Goal: Information Seeking & Learning: Learn about a topic

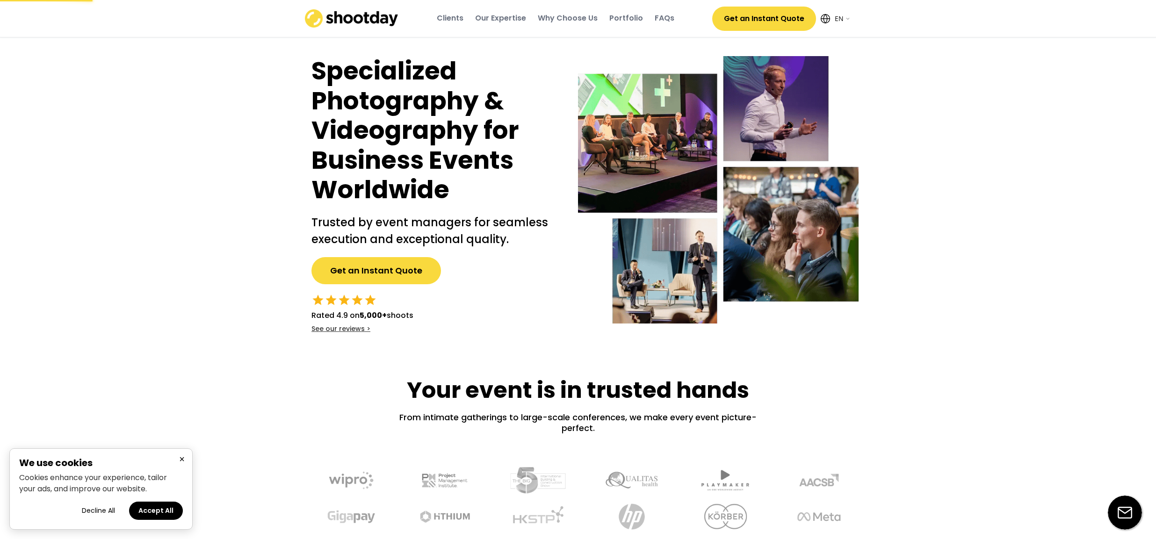
select select ""en""
click at [620, 18] on div "Portfolio" at bounding box center [626, 18] width 34 height 10
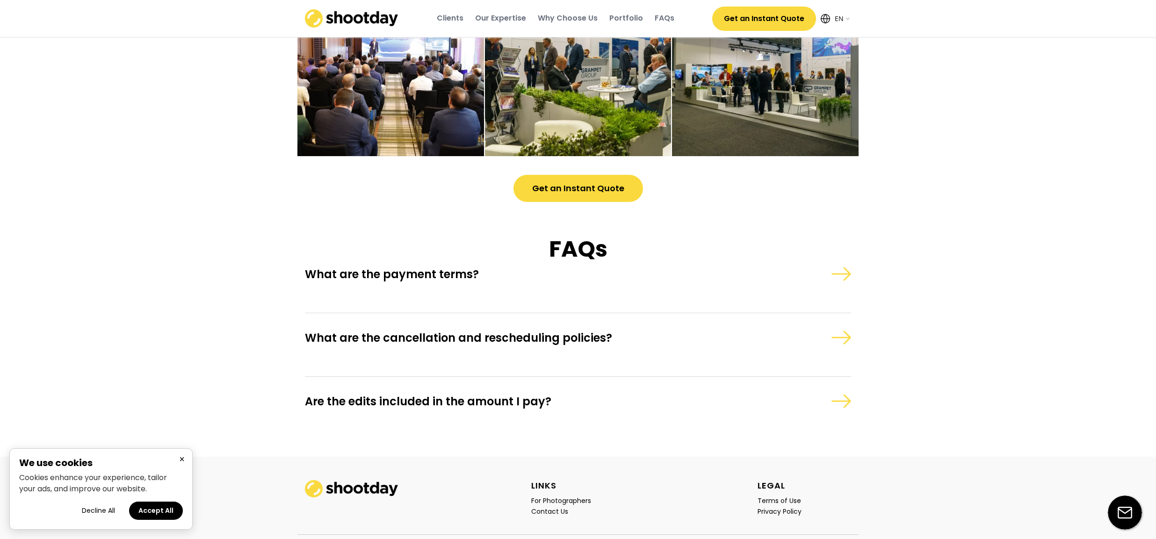
scroll to position [2546, 0]
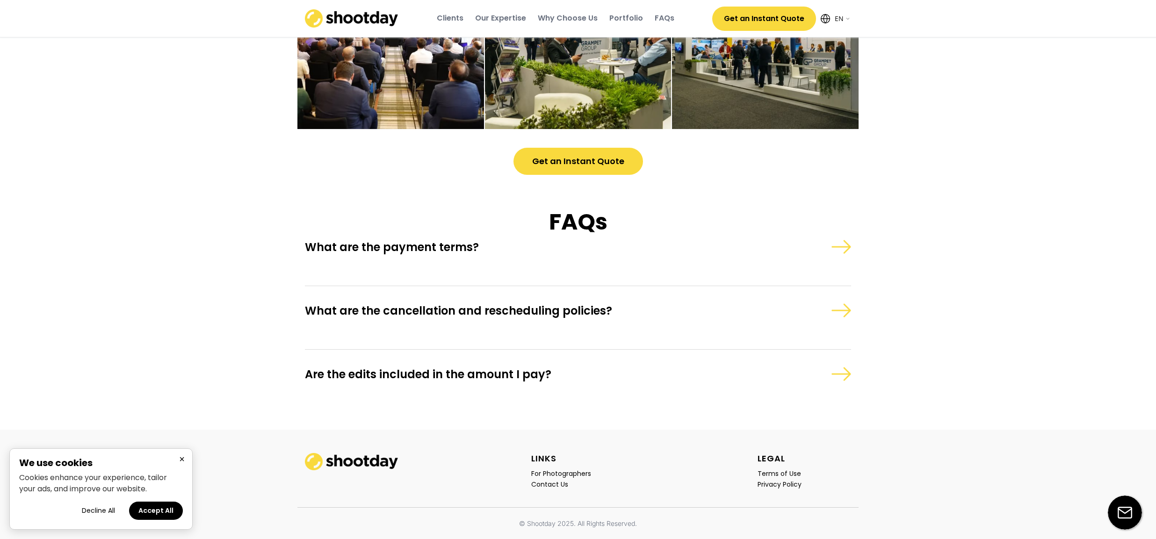
click at [846, 375] on img at bounding box center [841, 374] width 20 height 14
click at [842, 310] on img at bounding box center [841, 310] width 20 height 14
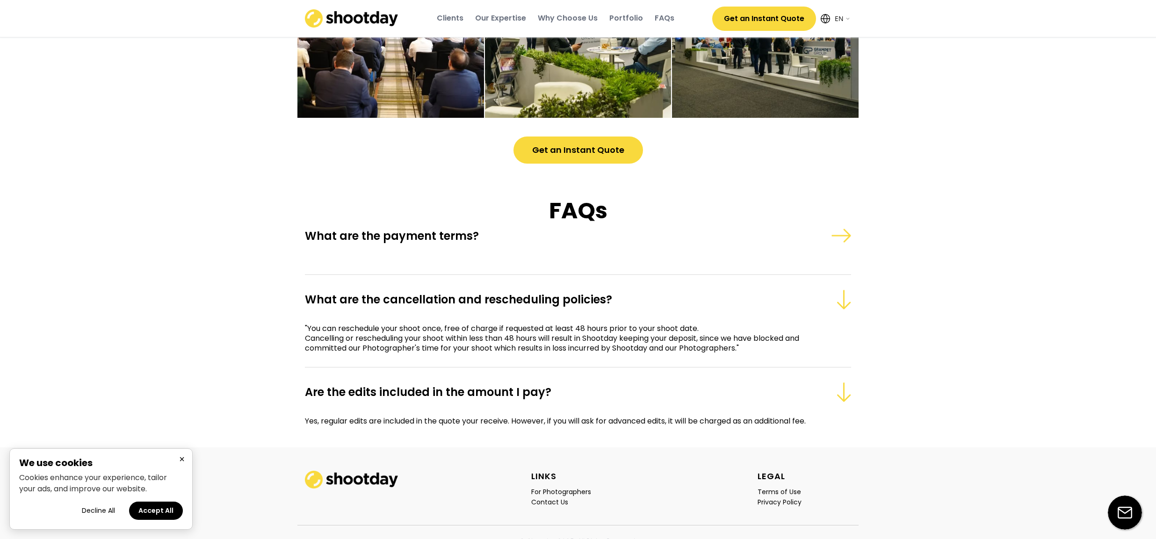
click at [846, 243] on img at bounding box center [841, 236] width 20 height 14
